Goal: Task Accomplishment & Management: Manage account settings

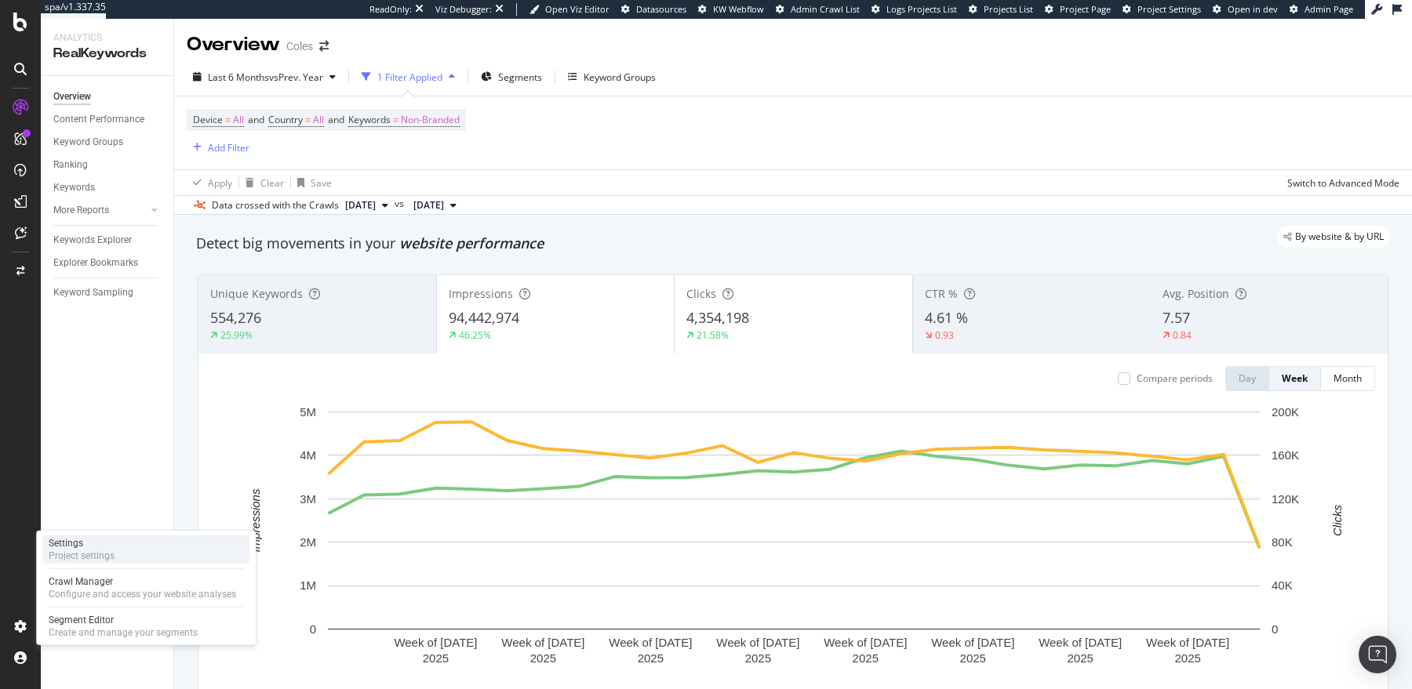
click at [124, 546] on div "Settings Project settings" at bounding box center [145, 550] width 207 height 28
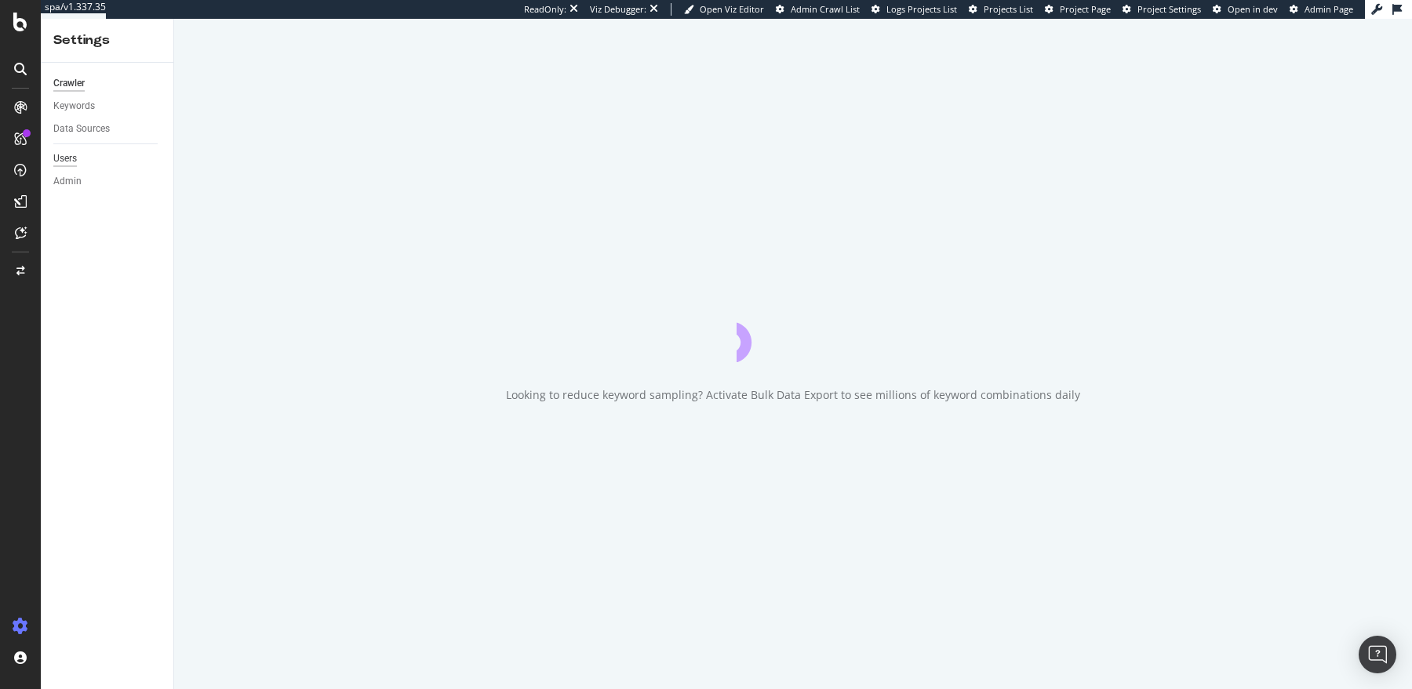
click at [70, 157] on div "Users" at bounding box center [65, 159] width 24 height 16
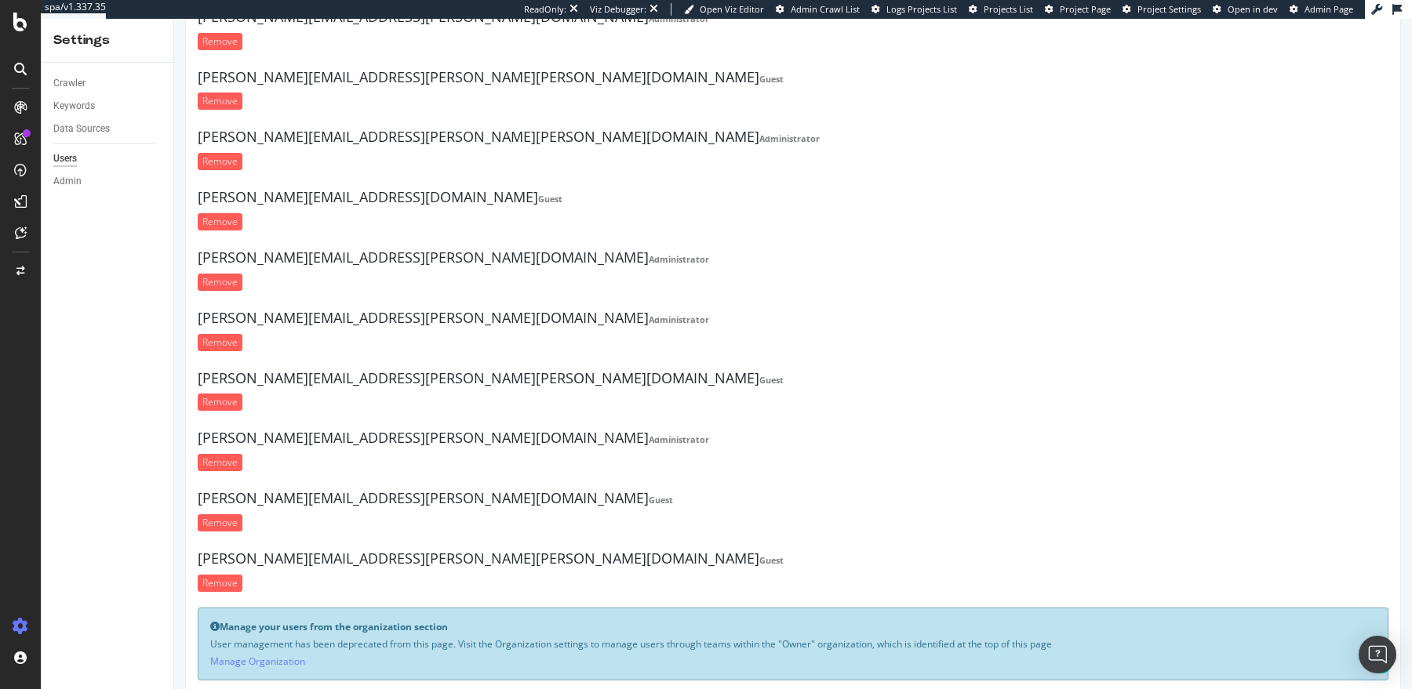
scroll to position [1311, 0]
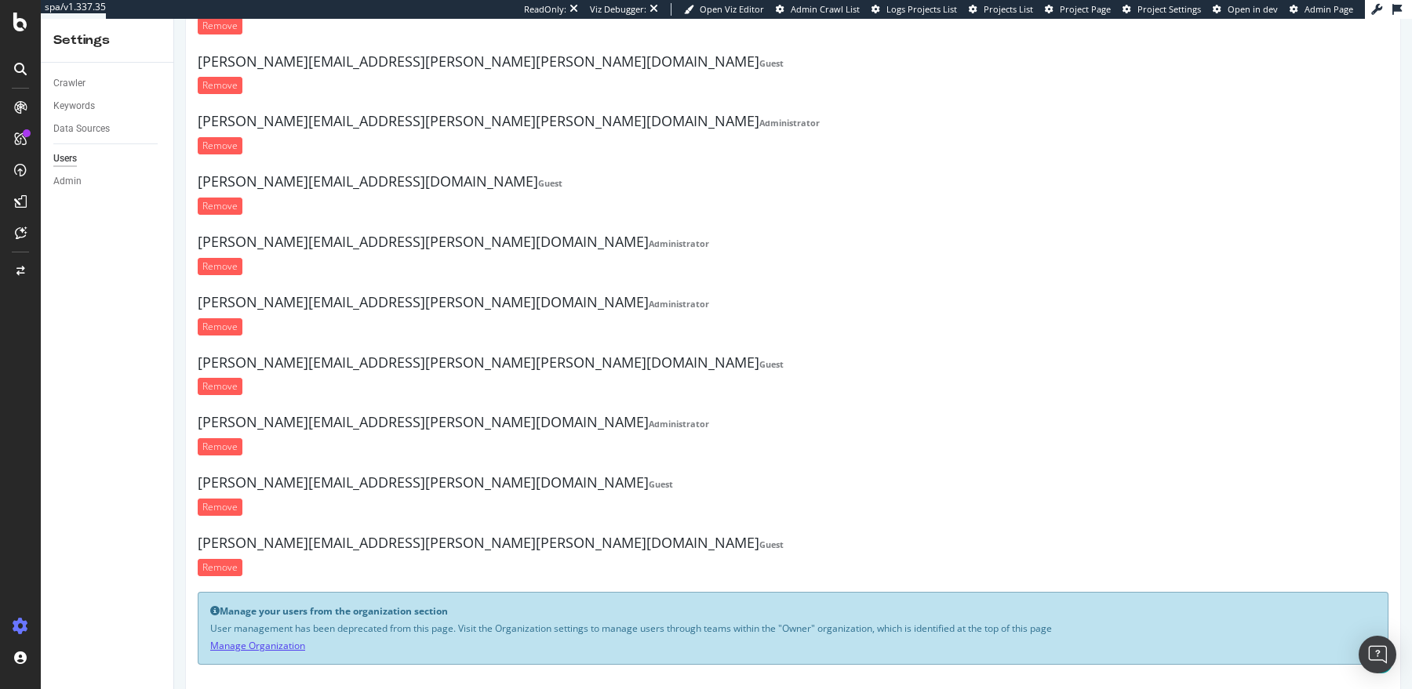
click at [260, 639] on link "Manage Organization" at bounding box center [257, 645] width 95 height 13
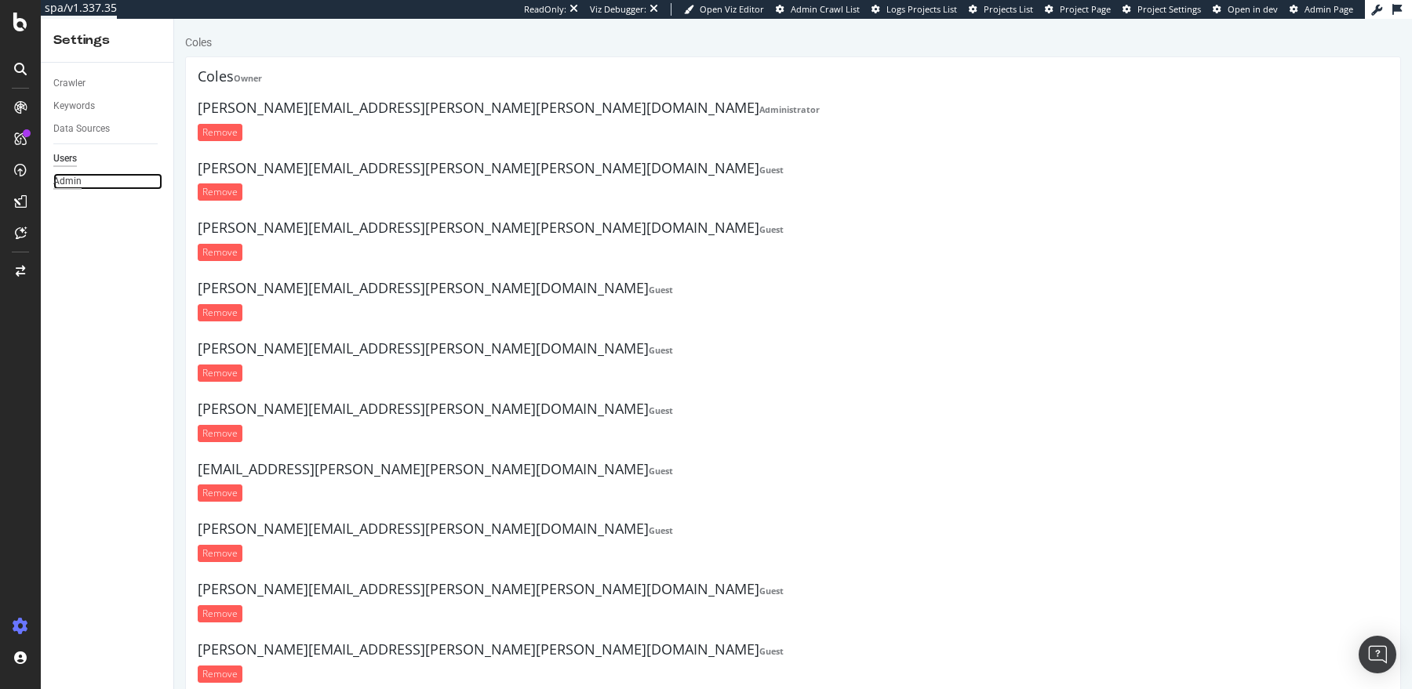
click at [66, 182] on div "Admin" at bounding box center [67, 181] width 28 height 16
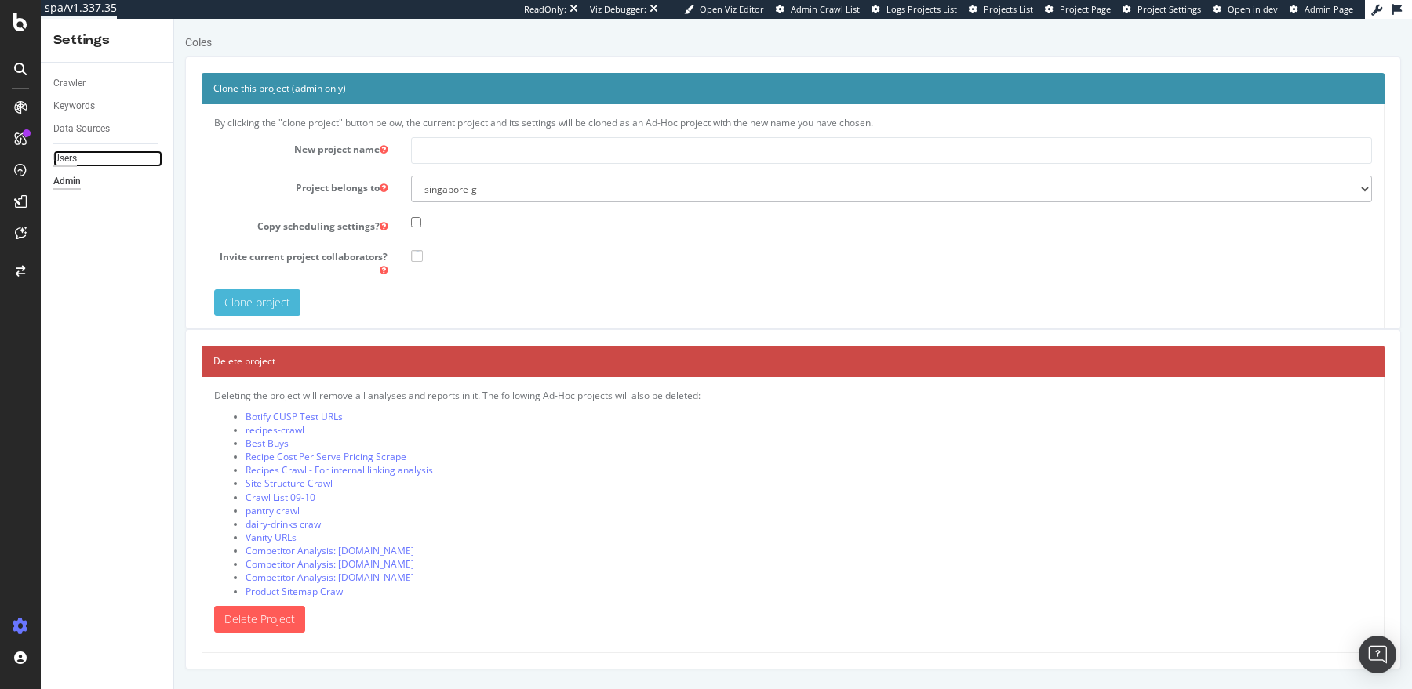
click at [62, 161] on div "Users" at bounding box center [65, 159] width 24 height 16
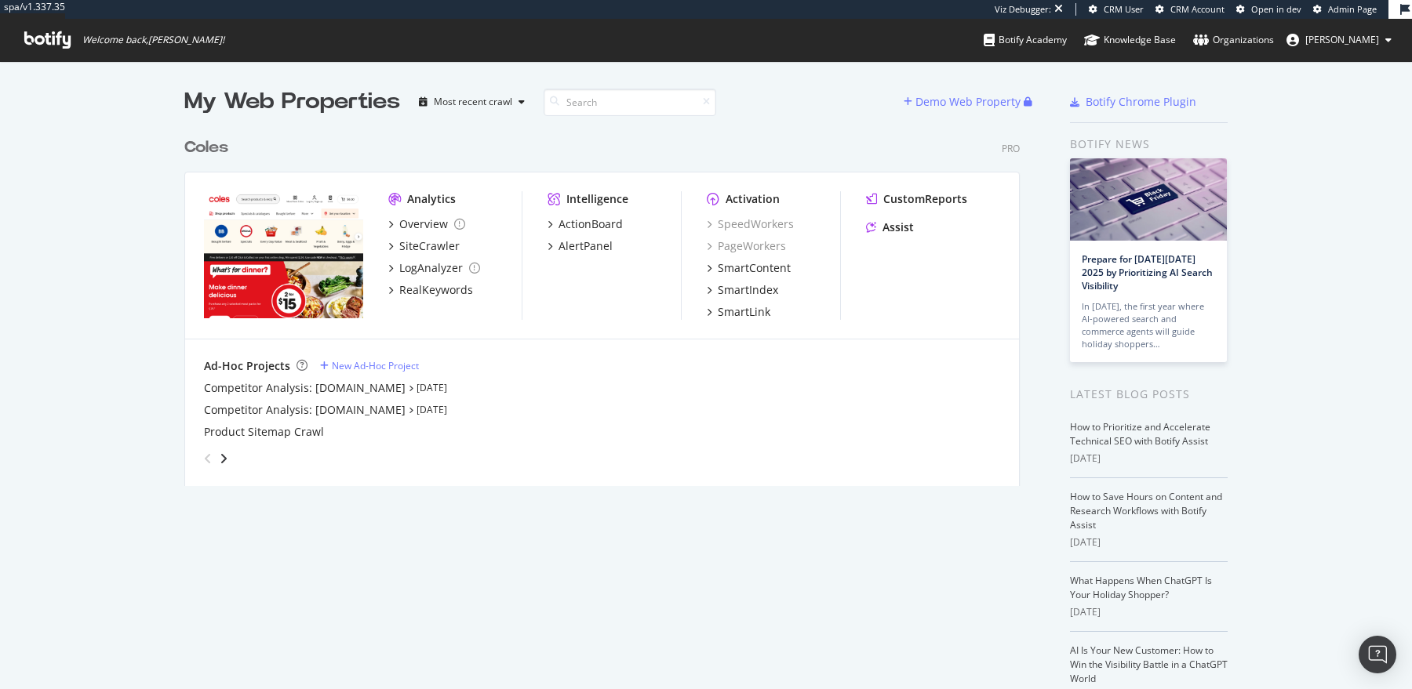
scroll to position [689, 1412]
